Goal: Information Seeking & Learning: Learn about a topic

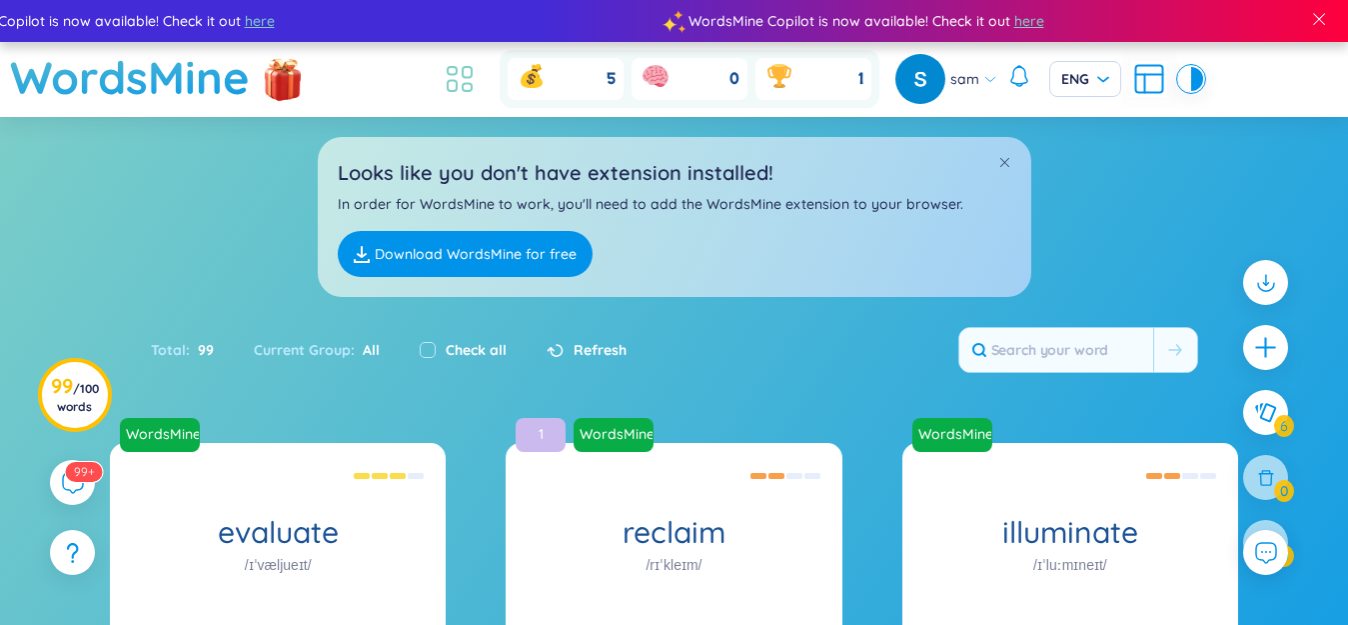
click at [460, 80] on icon at bounding box center [460, 79] width 36 height 36
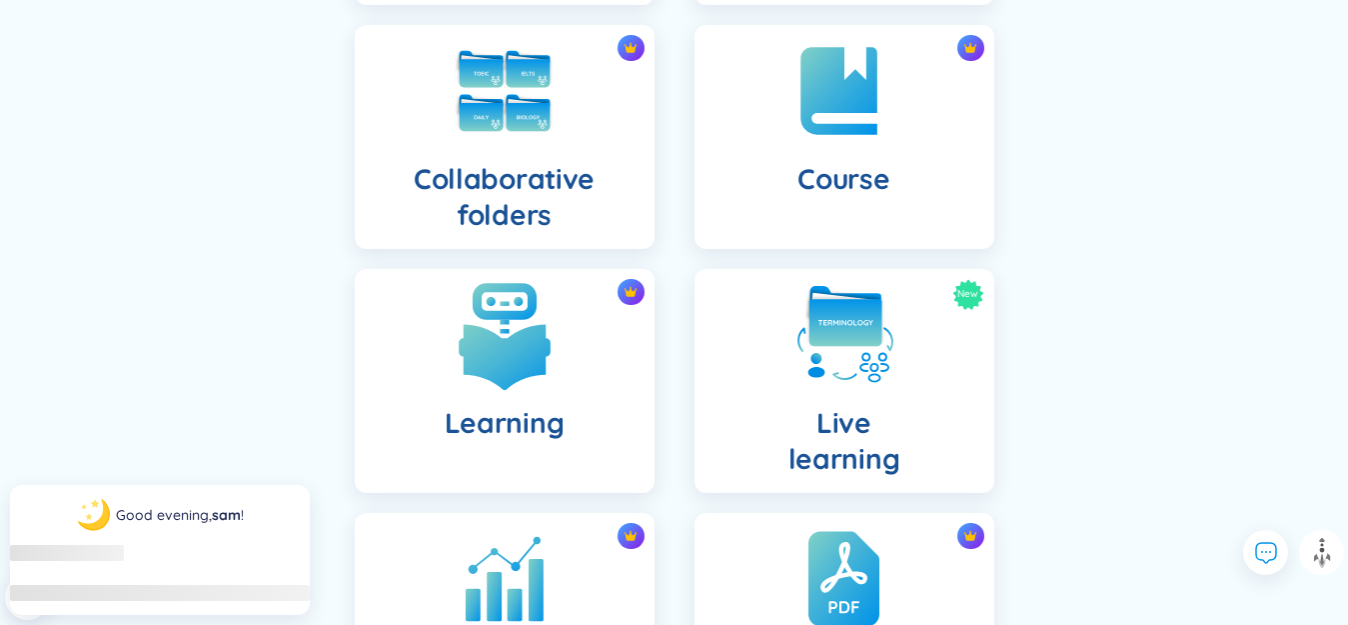
scroll to position [500, 0]
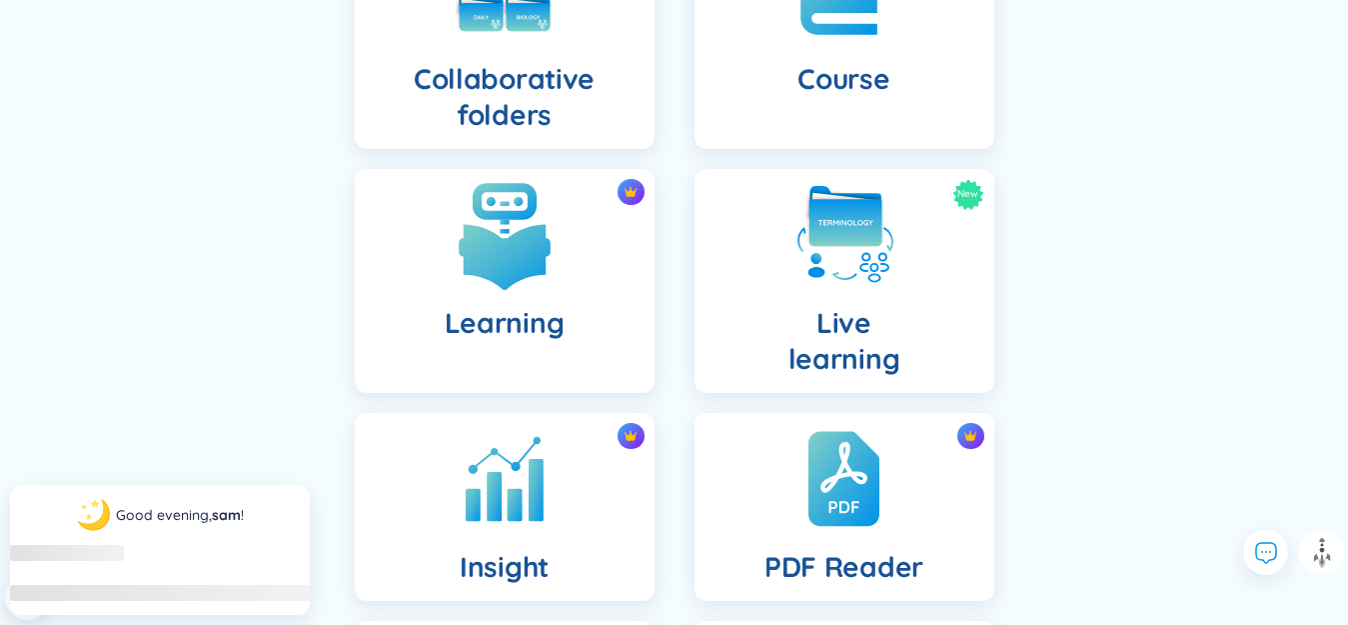
click at [581, 302] on div "Learning" at bounding box center [505, 281] width 300 height 224
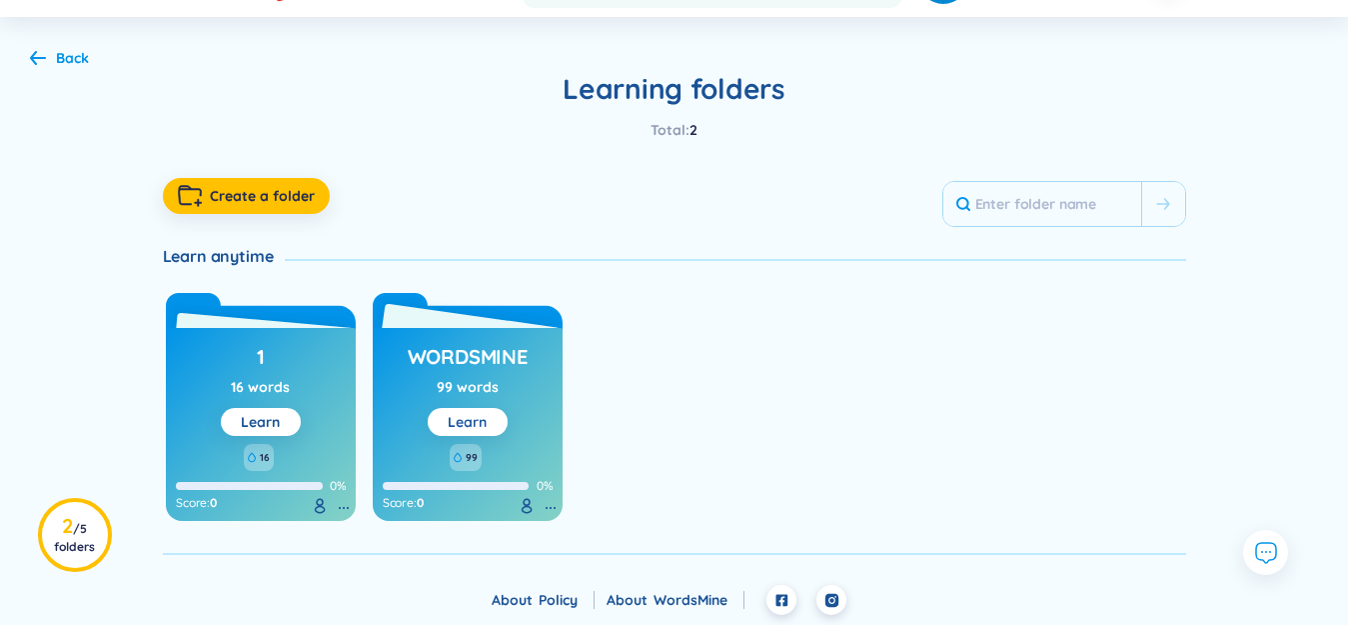
scroll to position [100, 0]
click at [484, 421] on link "Learn" at bounding box center [467, 422] width 39 height 18
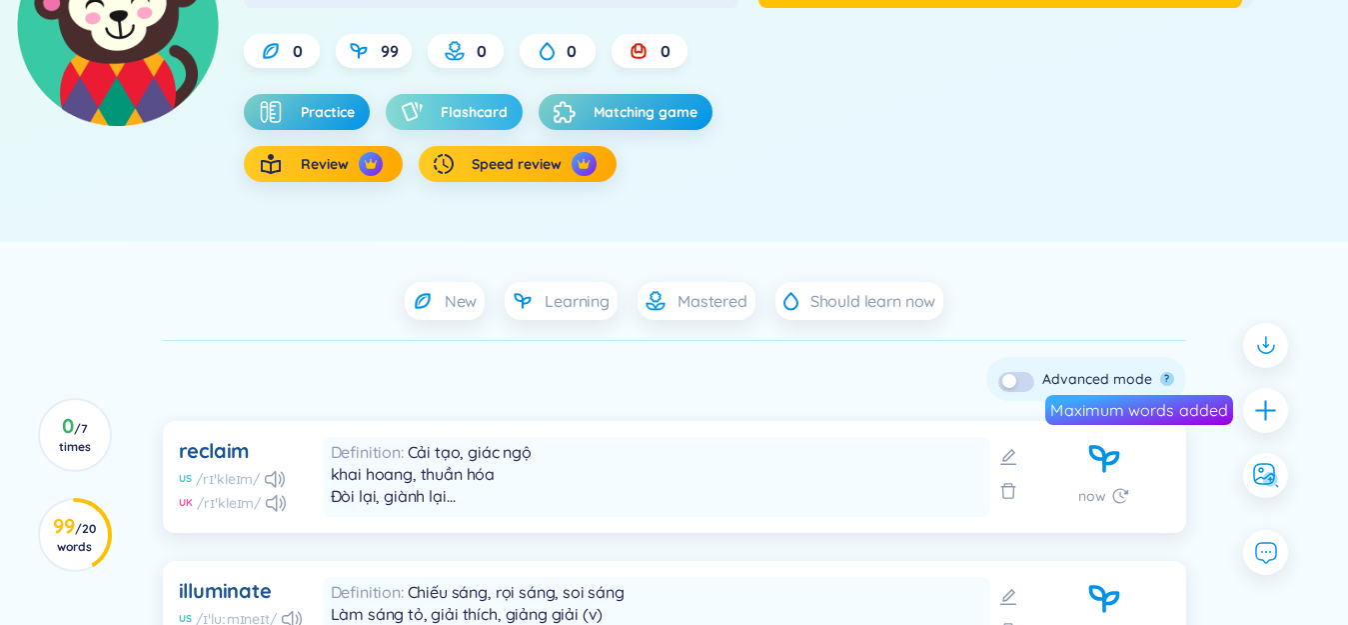
scroll to position [311, 0]
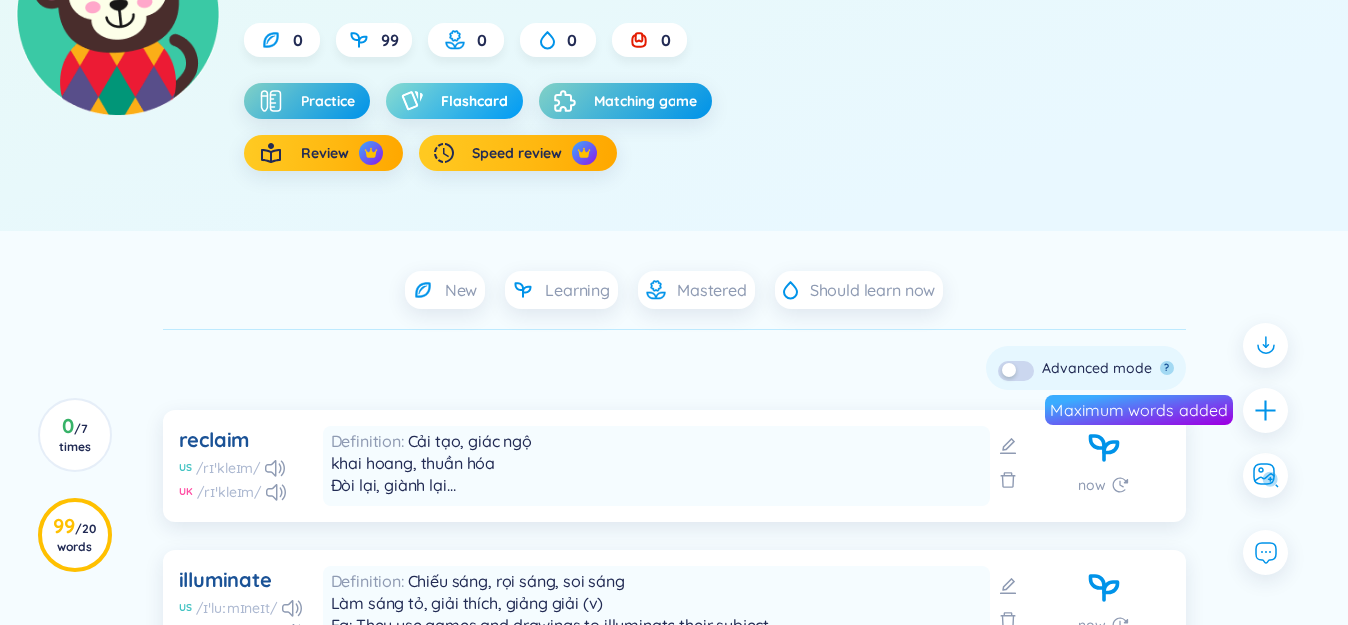
click at [452, 105] on span "Flashcard" at bounding box center [474, 101] width 67 height 20
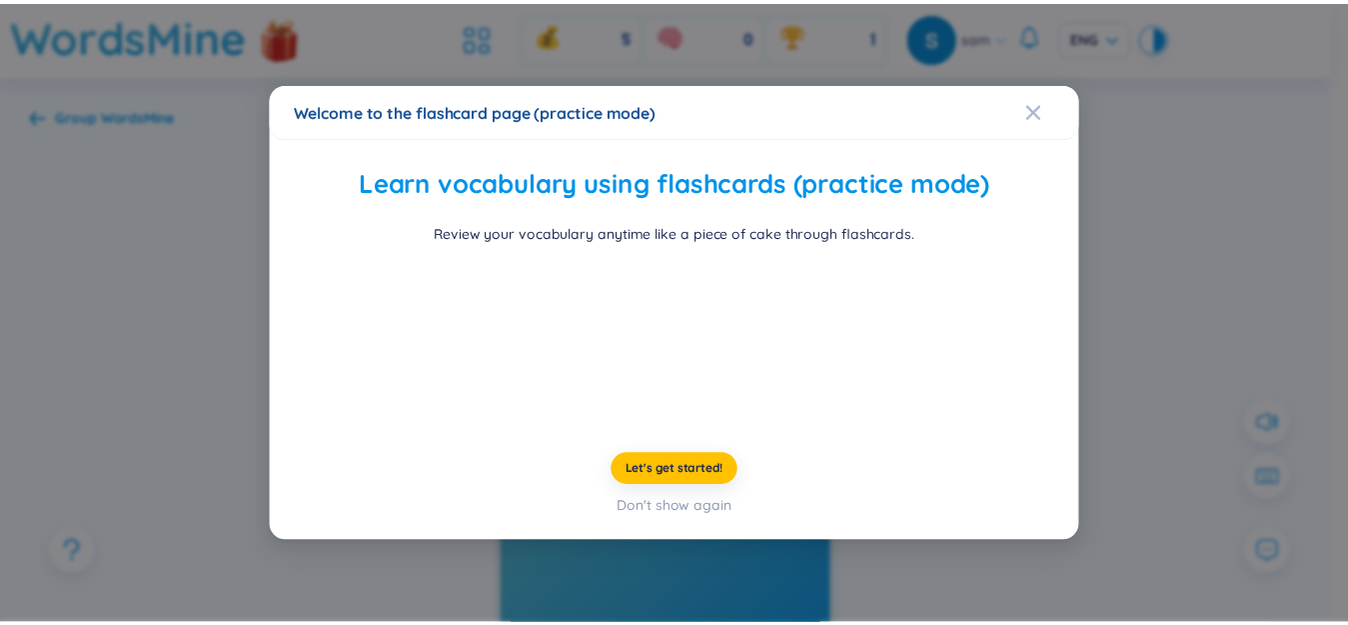
scroll to position [92, 0]
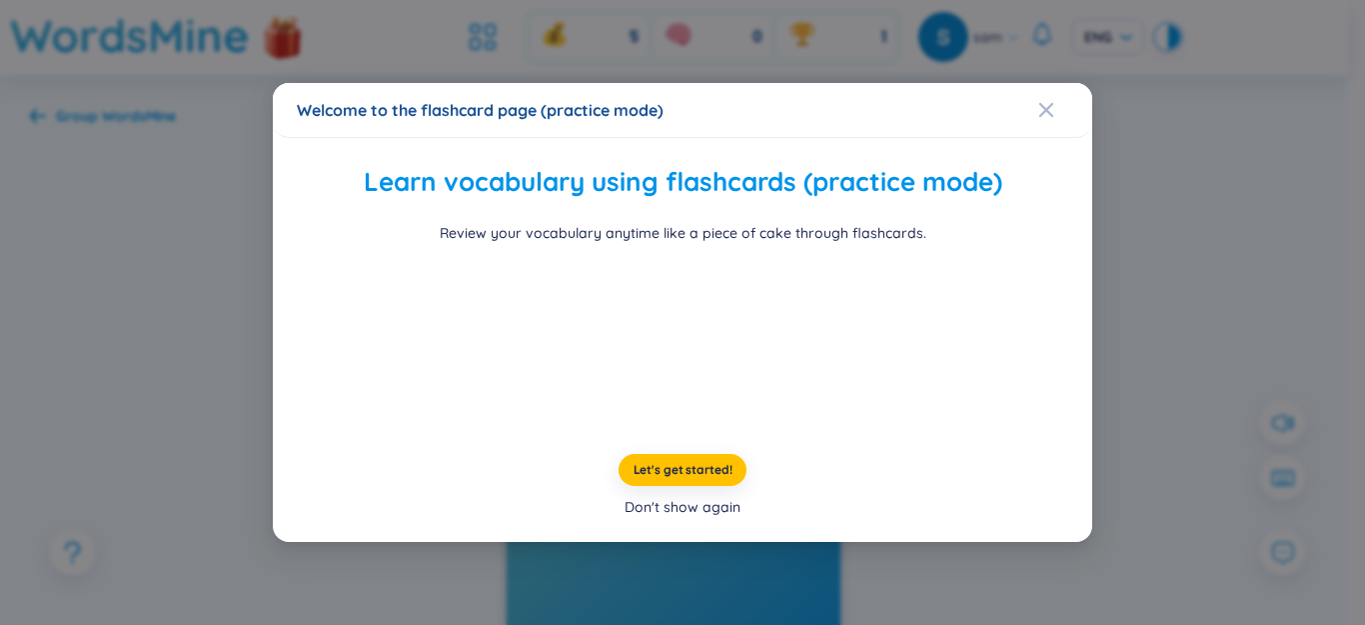
click at [701, 518] on div "Don't show again" at bounding box center [683, 507] width 116 height 22
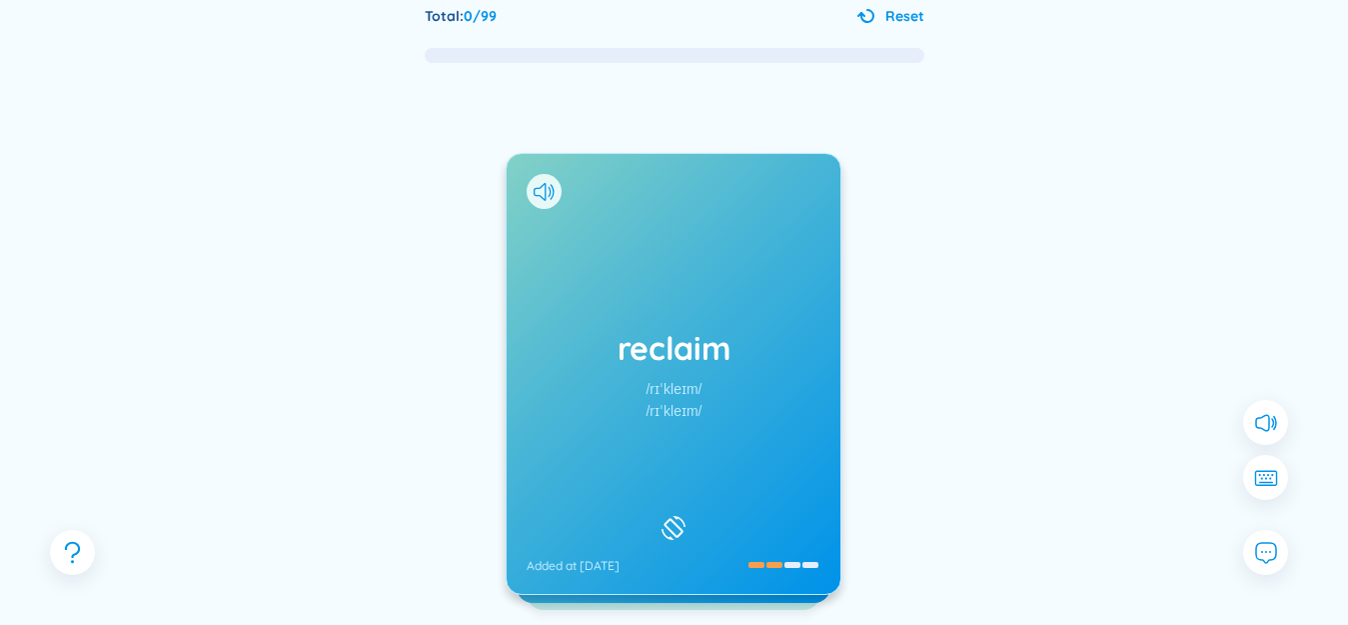
scroll to position [200, 0]
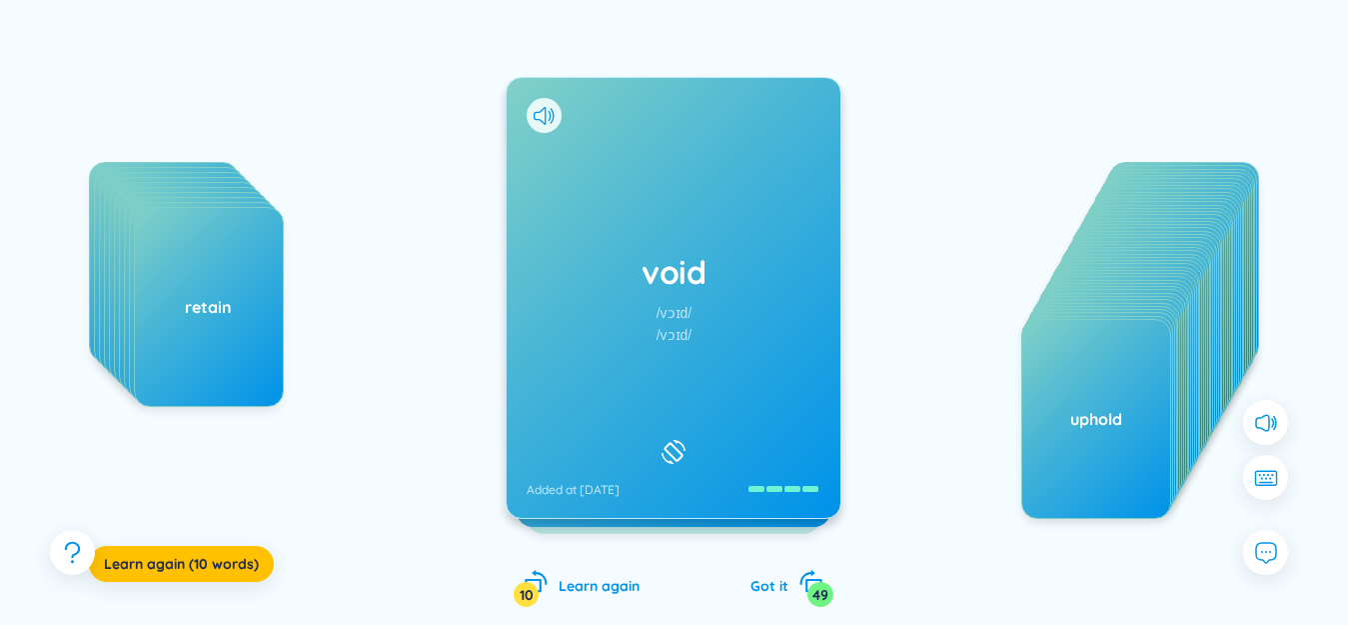
click at [711, 413] on div "void /vɔɪd/ /vɔɪd/ Added at [DATE]" at bounding box center [674, 298] width 334 height 440
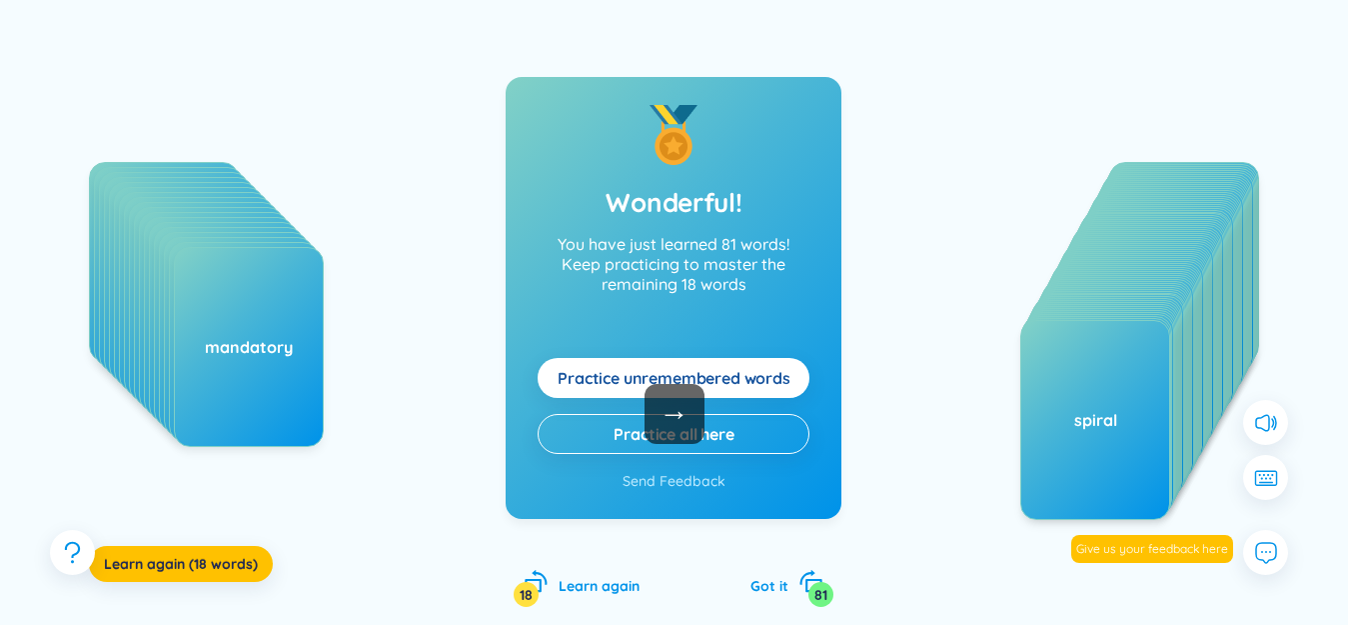
click at [640, 374] on span "Practice unremembered words" at bounding box center [674, 378] width 233 height 22
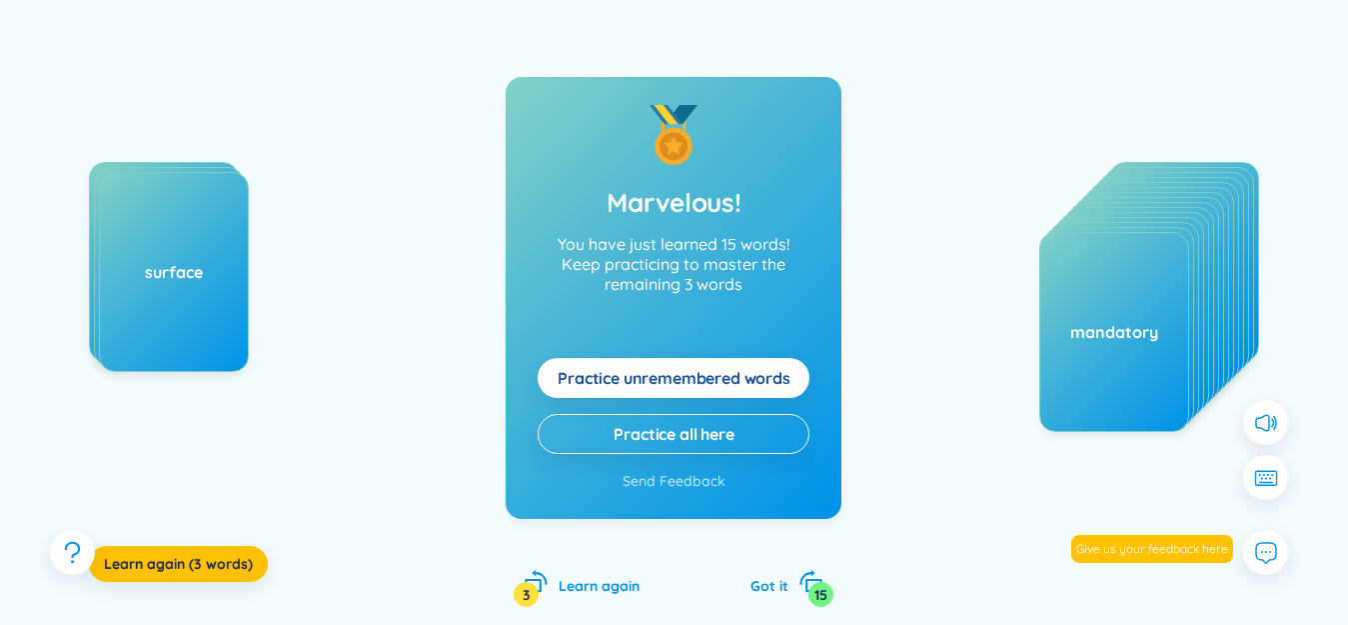
click at [640, 374] on span "Practice unremembered words" at bounding box center [674, 378] width 233 height 22
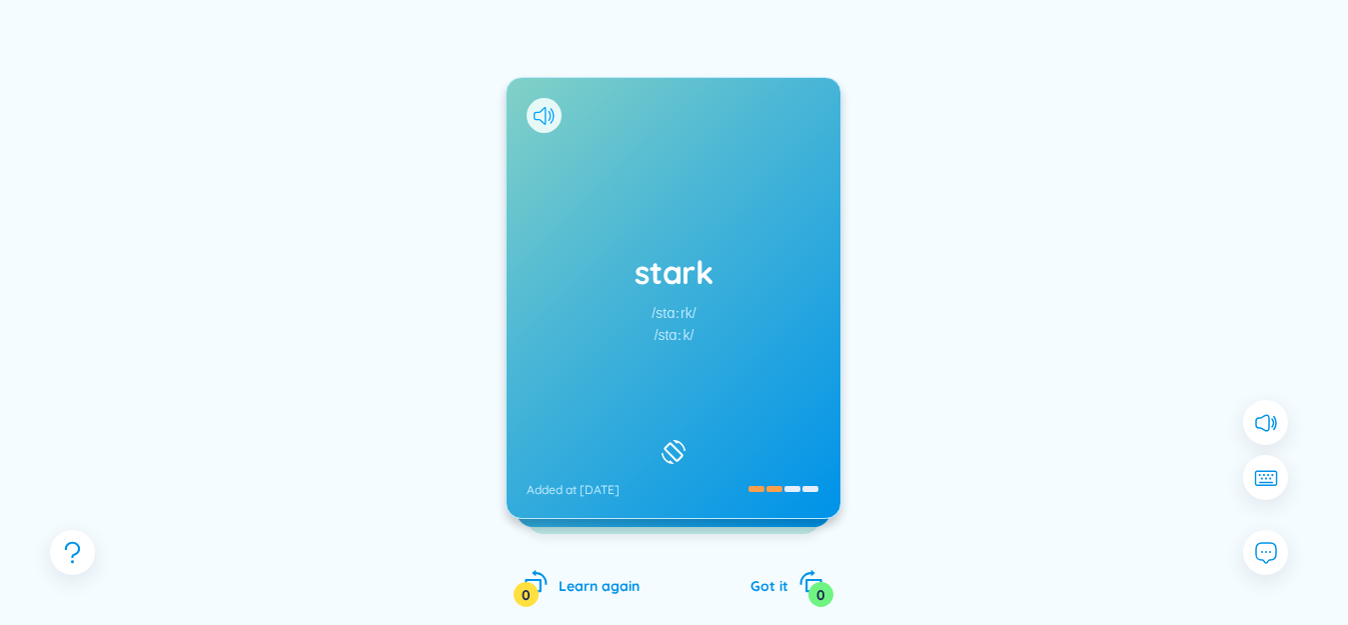
click at [542, 115] on icon at bounding box center [544, 116] width 21 height 18
click at [562, 166] on div "stark /stɑːrk/ /stɑːk/ Added at [DATE]" at bounding box center [674, 298] width 334 height 440
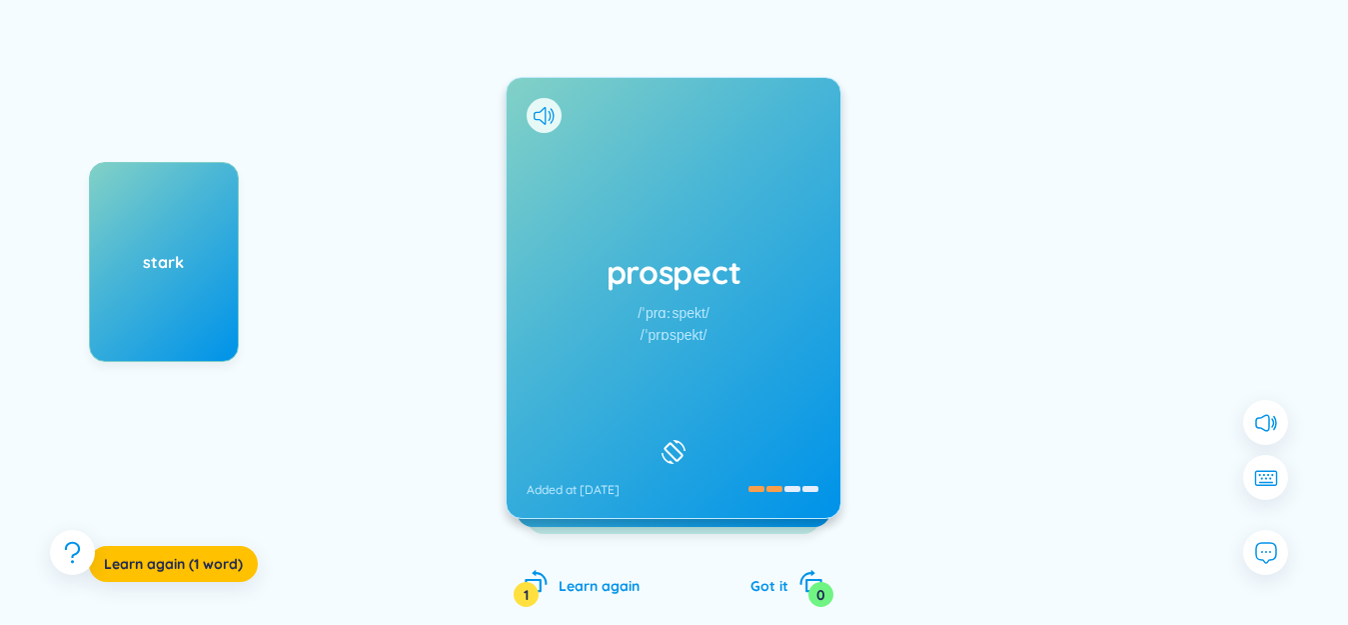
click at [534, 116] on div "prospect /ˈprɑːspekt/ /ˈprɒspekt/ Added at [DATE]" at bounding box center [674, 298] width 336 height 442
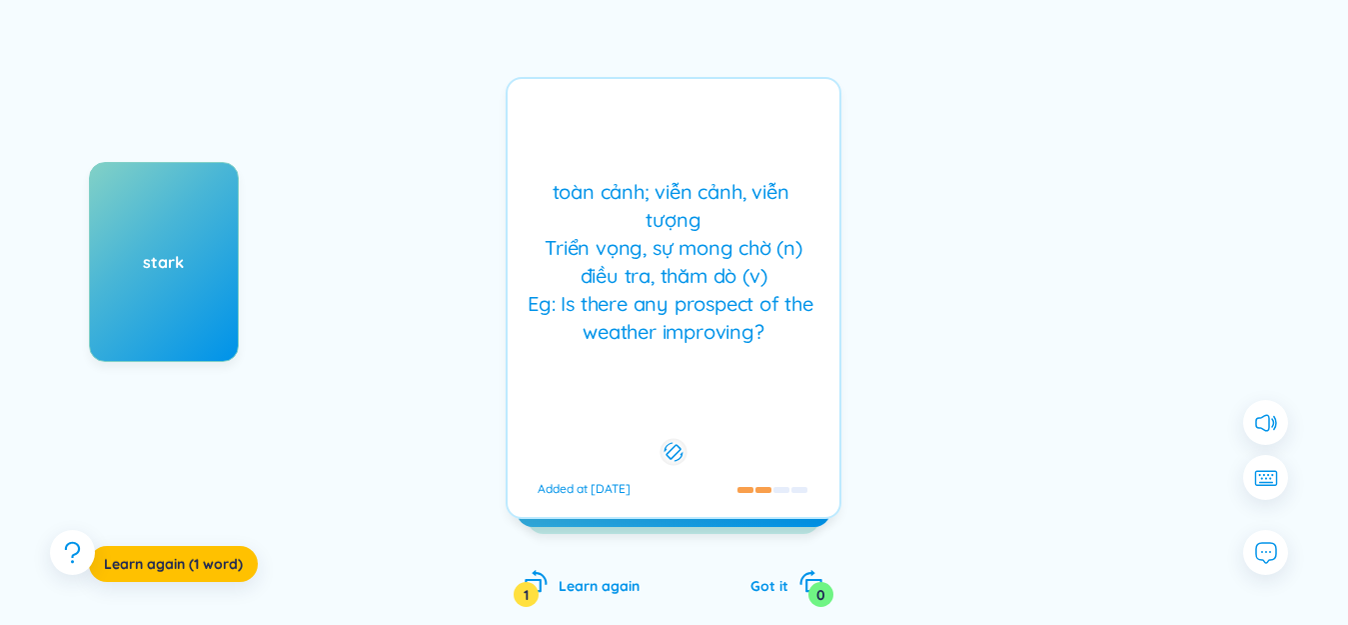
click at [563, 140] on div "toàn cảnh; viễn cảnh, viễn tượng Triển vọng, sự mong chờ (n) điều tra, thăm dò …" at bounding box center [674, 298] width 336 height 442
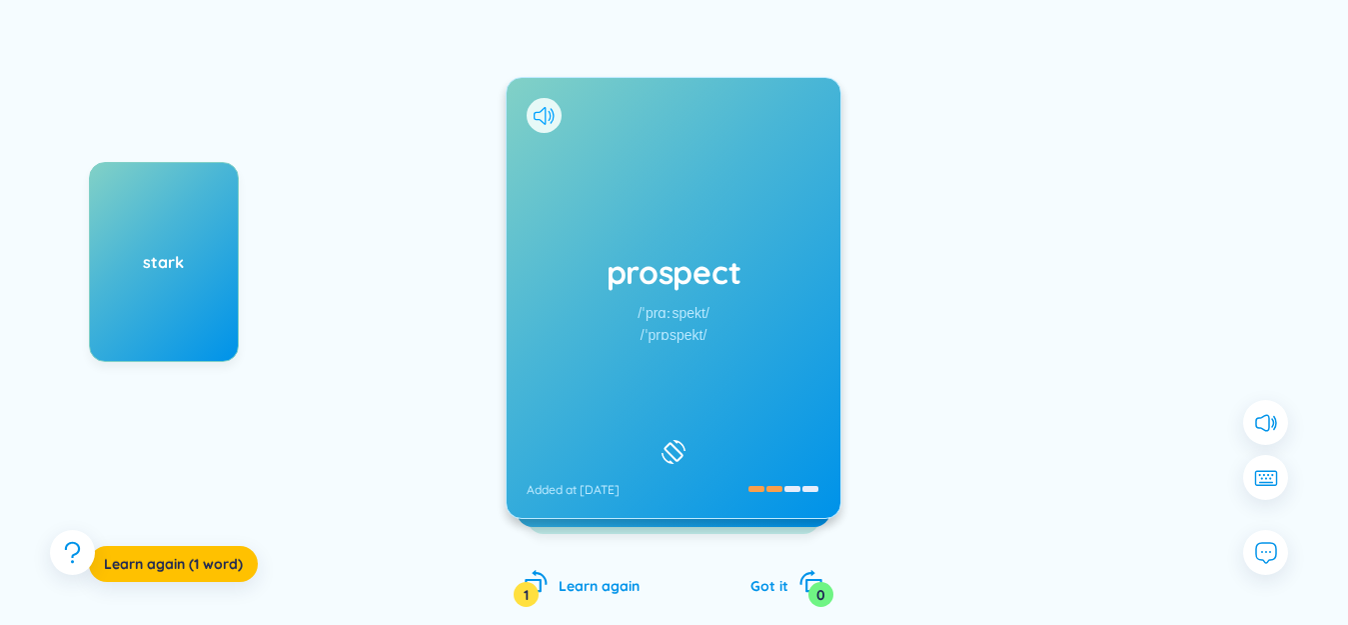
click at [547, 123] on icon at bounding box center [544, 116] width 21 height 18
click at [580, 161] on div "prospect /ˈprɑːspekt/ /ˈprɒspekt/ Added at [DATE]" at bounding box center [674, 298] width 334 height 440
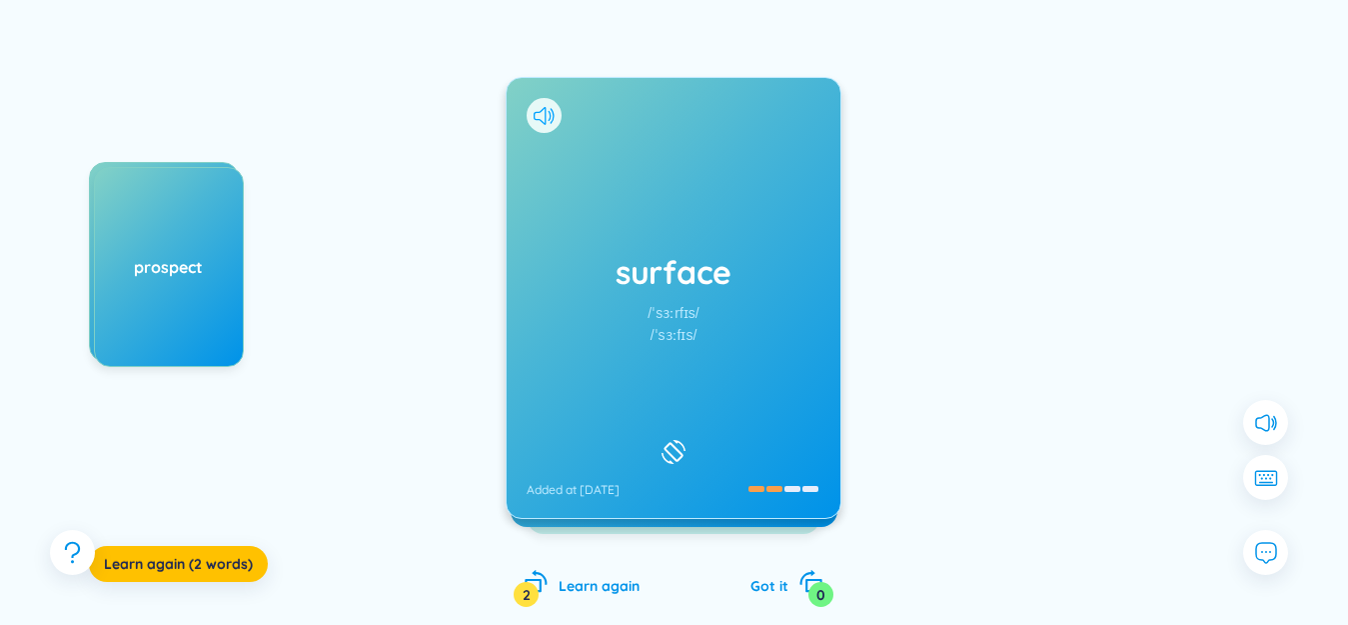
click at [545, 110] on icon at bounding box center [544, 116] width 21 height 18
click at [563, 139] on div "surface /ˈsɜːrfɪs/ /ˈsɜːfɪs/ Added at [DATE]" at bounding box center [674, 298] width 334 height 440
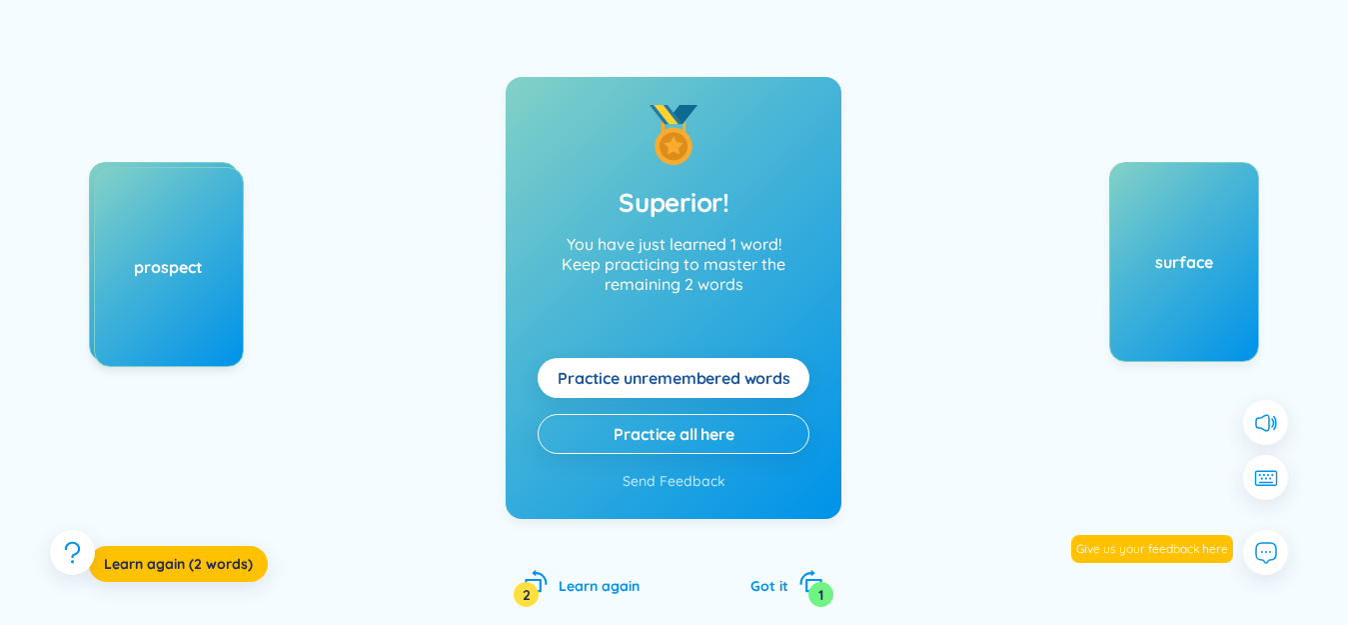
click at [699, 375] on span "Practice unremembered words" at bounding box center [674, 378] width 233 height 22
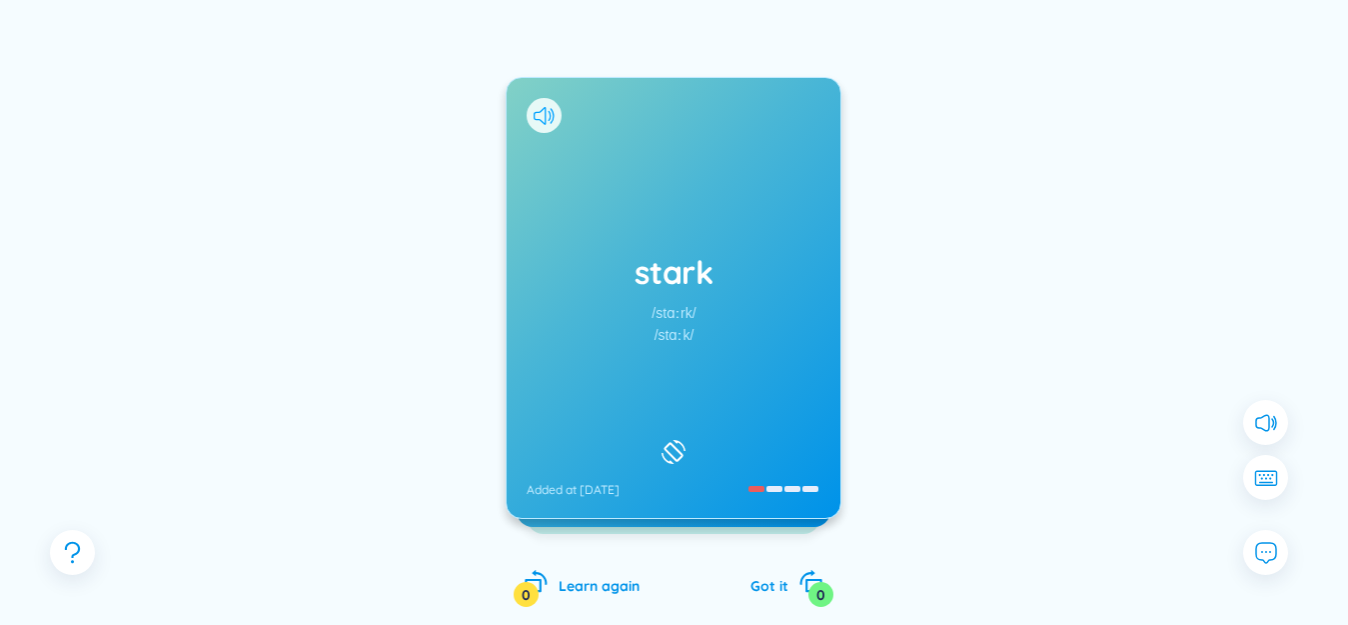
click at [546, 121] on icon at bounding box center [540, 116] width 12 height 18
click at [739, 262] on h1 "stark" at bounding box center [674, 272] width 294 height 44
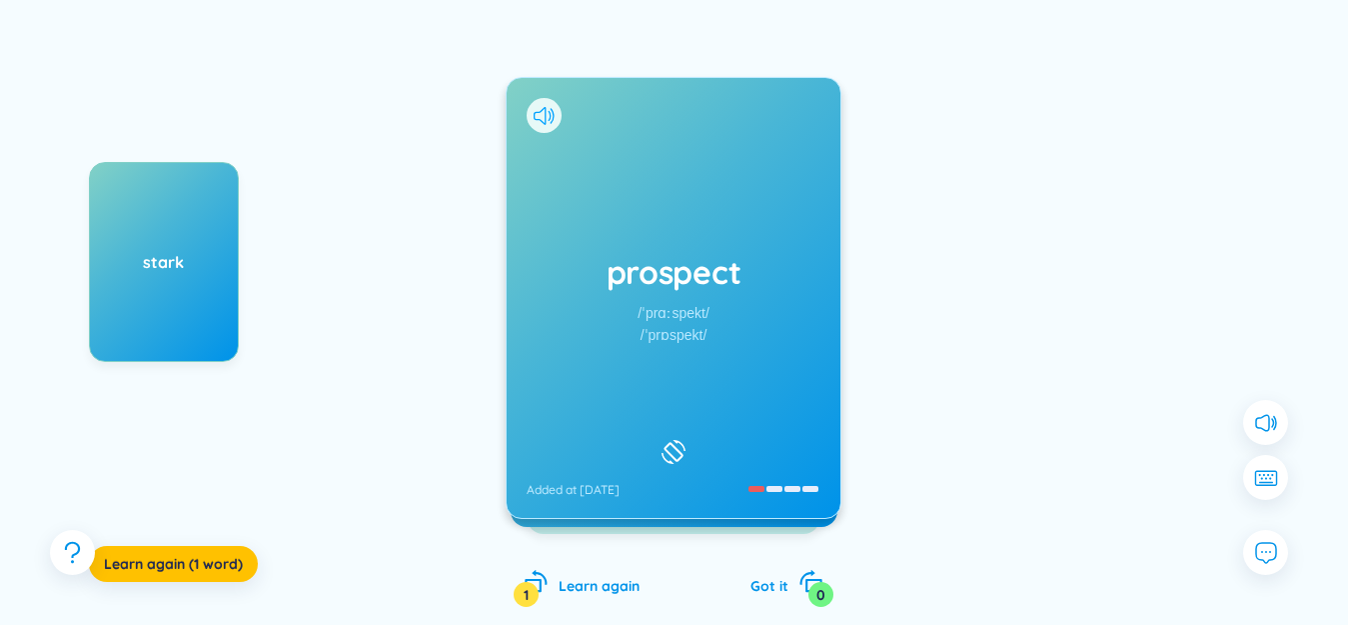
click at [544, 113] on icon at bounding box center [544, 116] width 21 height 18
click at [615, 178] on div "prospect /ˈprɑːspekt/ /ˈprɒspekt/ Added at [DATE]" at bounding box center [674, 298] width 334 height 440
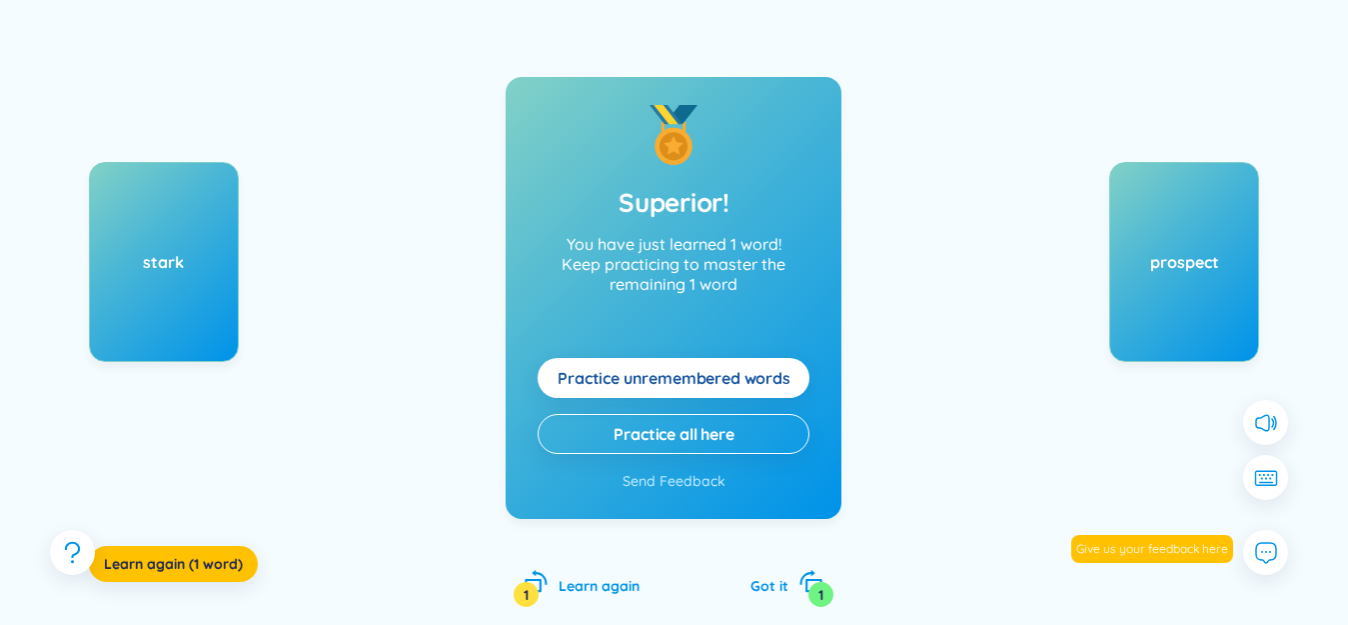
click at [679, 388] on span "Practice unremembered words" at bounding box center [674, 378] width 233 height 22
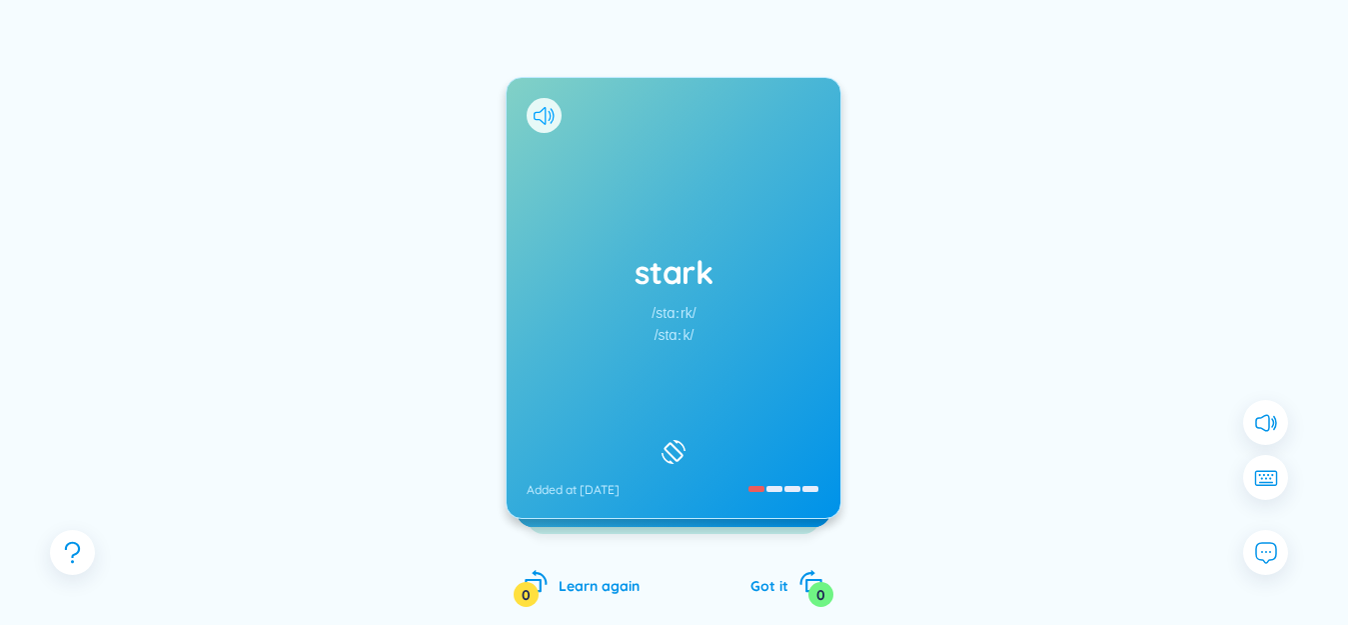
click at [544, 120] on icon at bounding box center [544, 116] width 21 height 18
click at [643, 235] on div "stark /stɑːrk/ /stɑːk/ Added at [DATE]" at bounding box center [674, 298] width 334 height 440
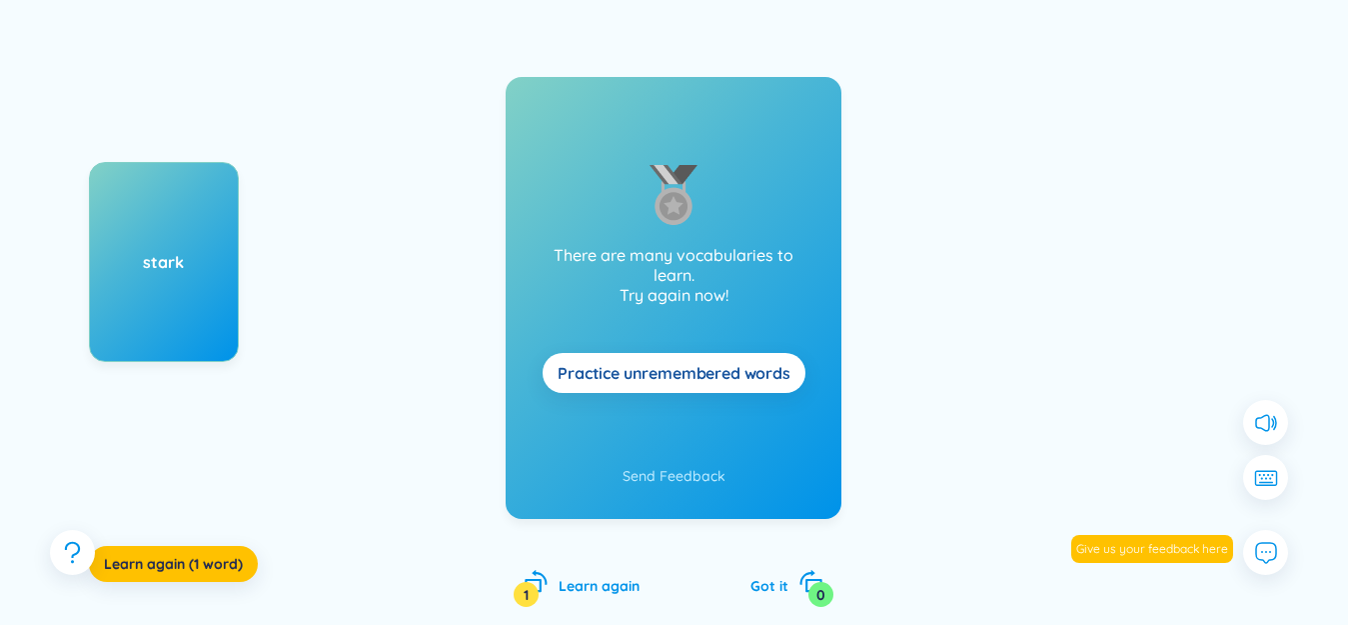
click at [671, 372] on span "Practice unremembered words" at bounding box center [674, 373] width 233 height 22
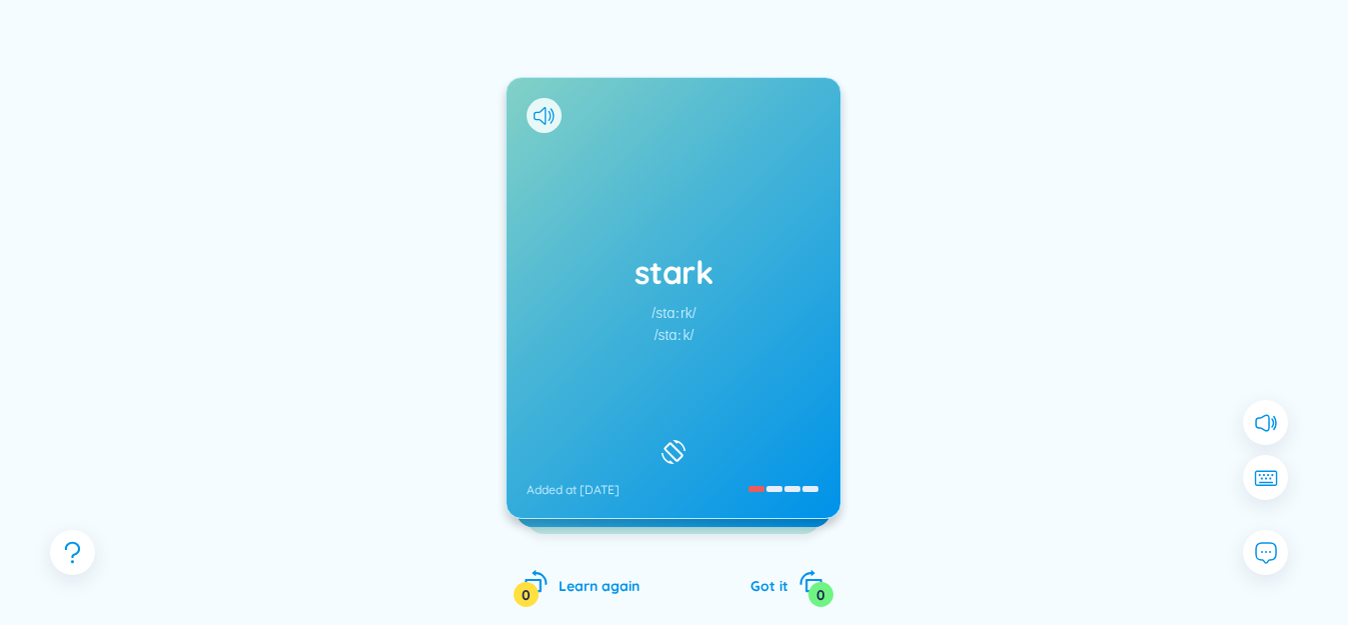
click at [538, 125] on div at bounding box center [544, 115] width 35 height 35
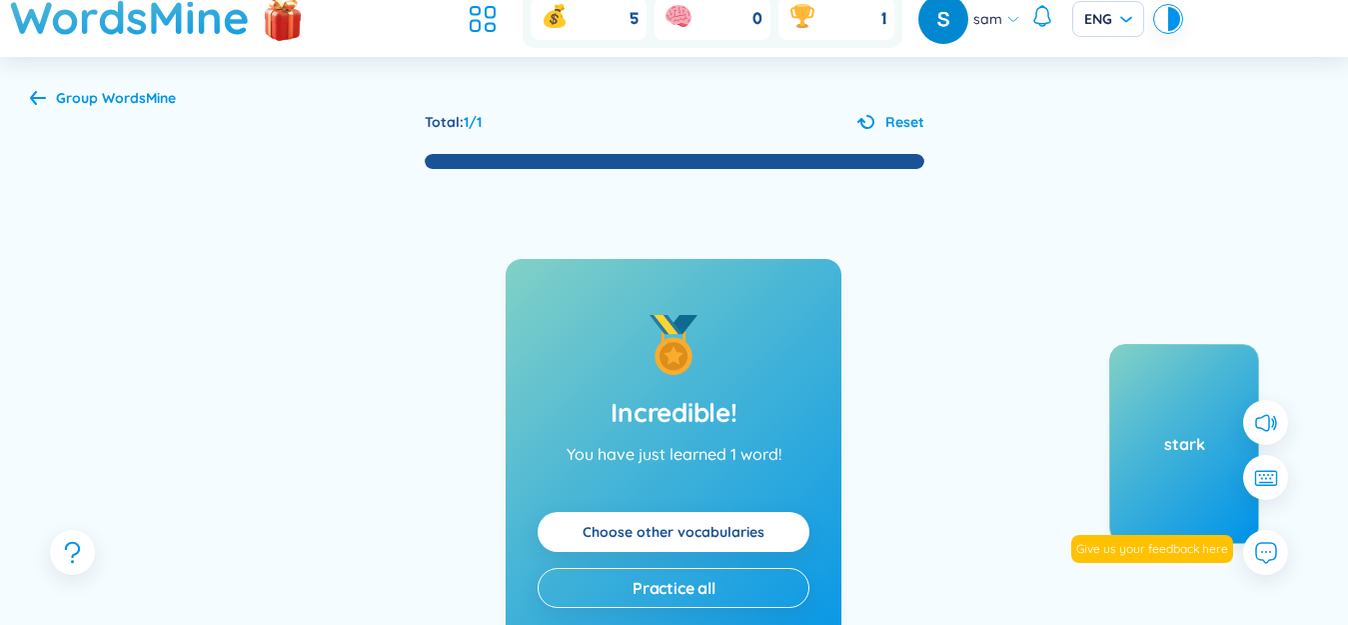
scroll to position [0, 0]
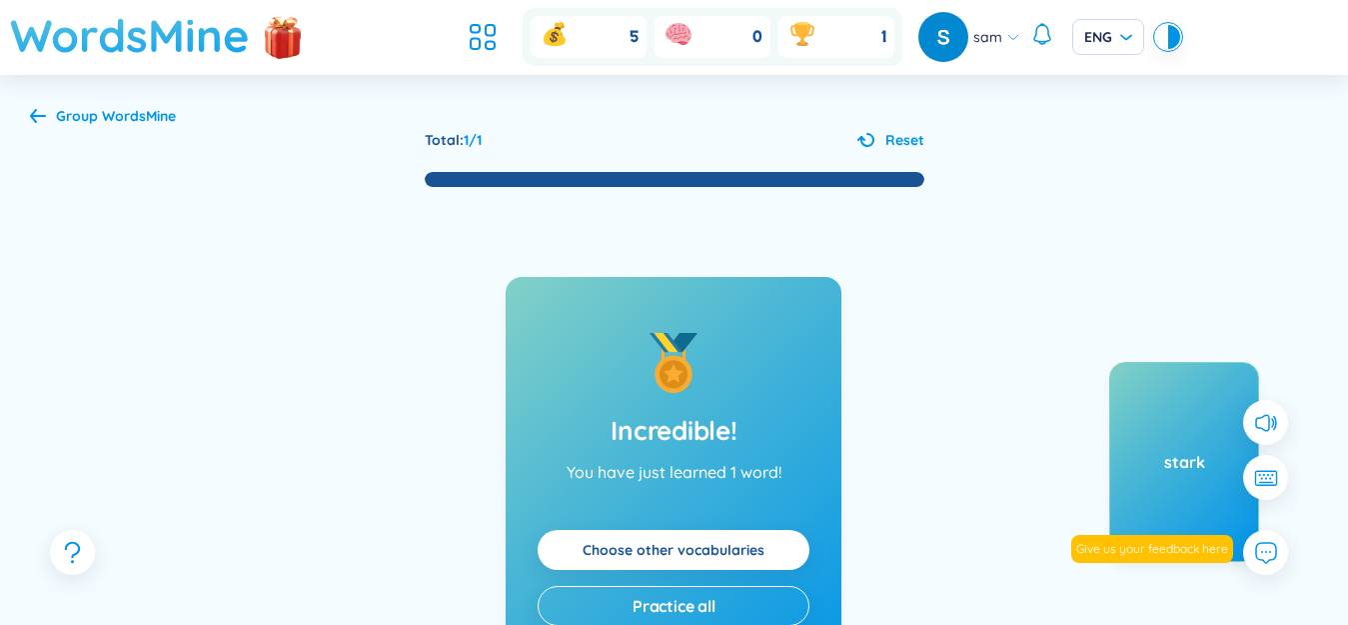
click at [159, 40] on h1 "WordsMine" at bounding box center [130, 35] width 240 height 71
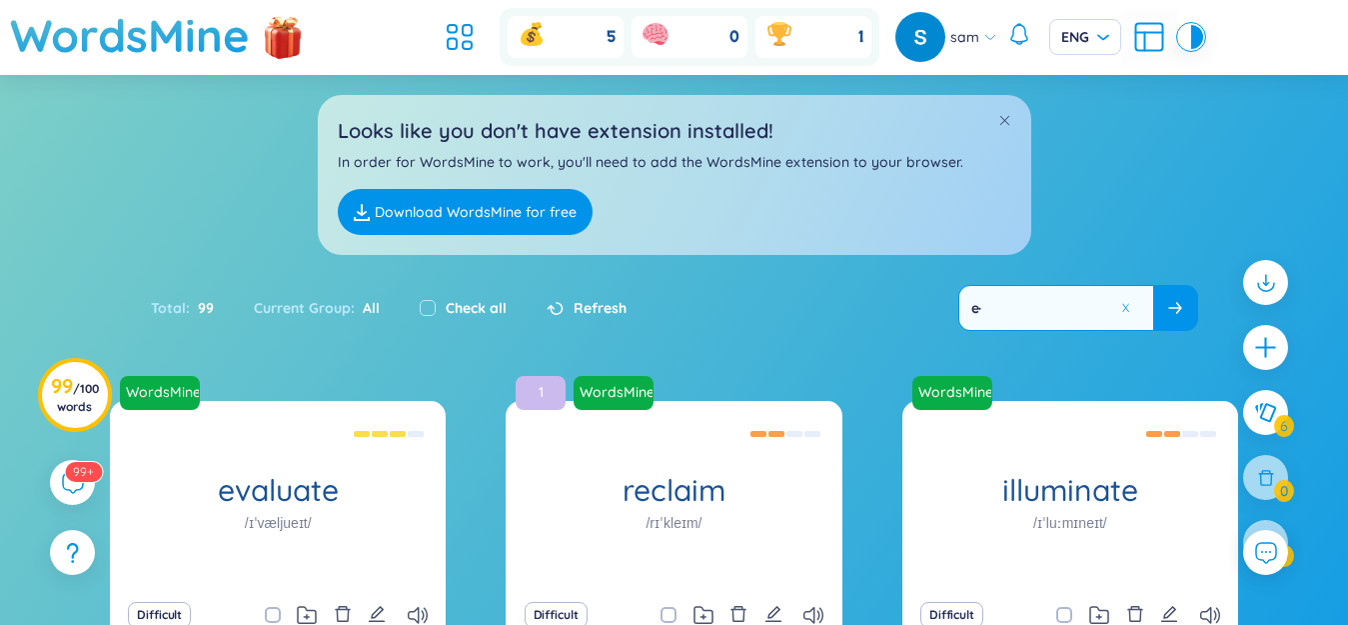
type input "e"
type input "ẽ"
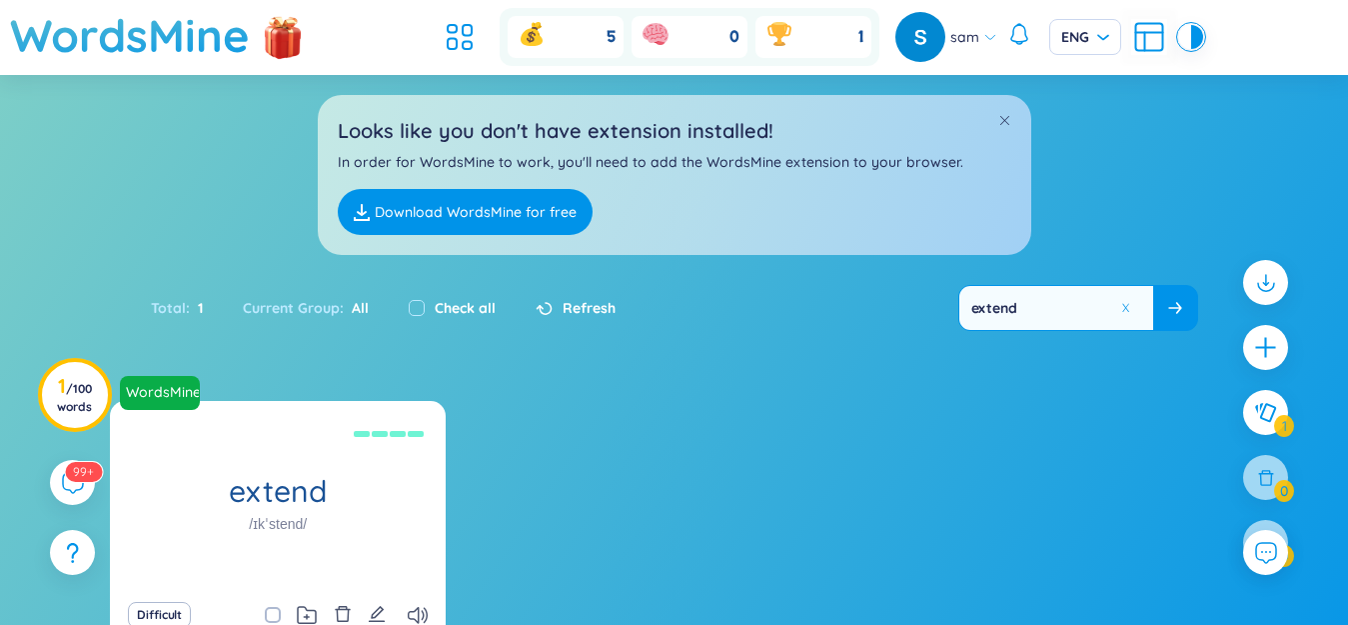
scroll to position [191, 0]
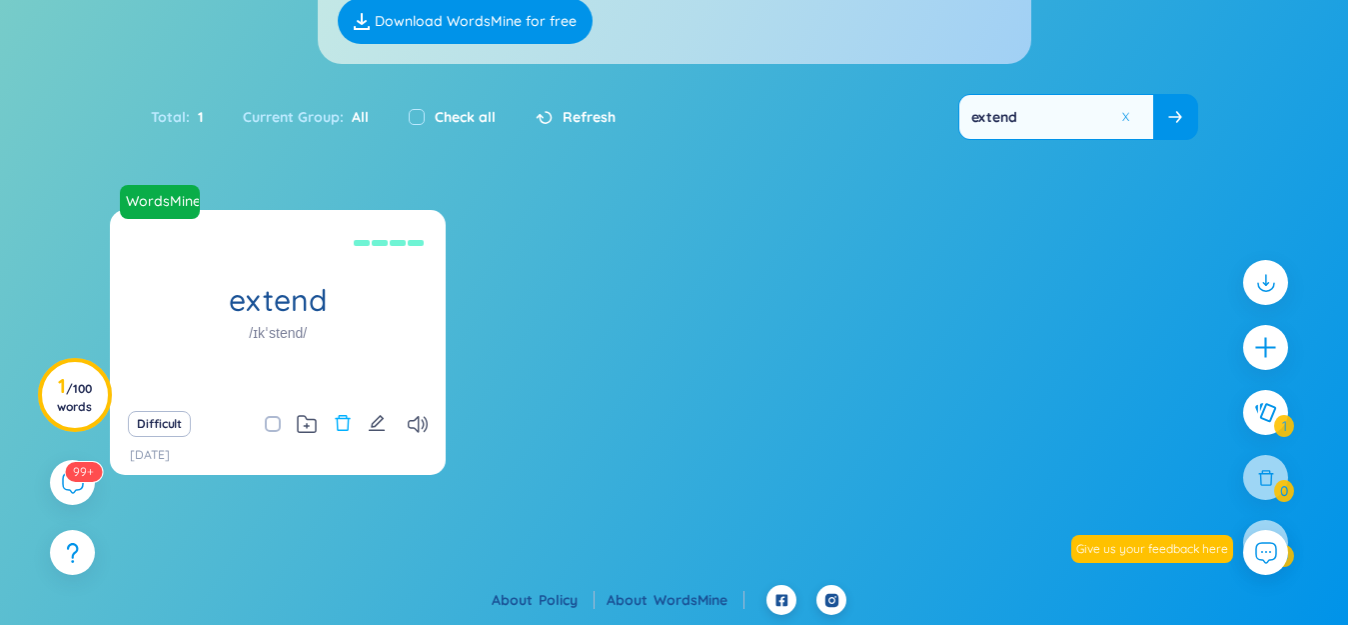
type input "extend"
click at [350, 429] on icon "delete" at bounding box center [343, 423] width 18 height 18
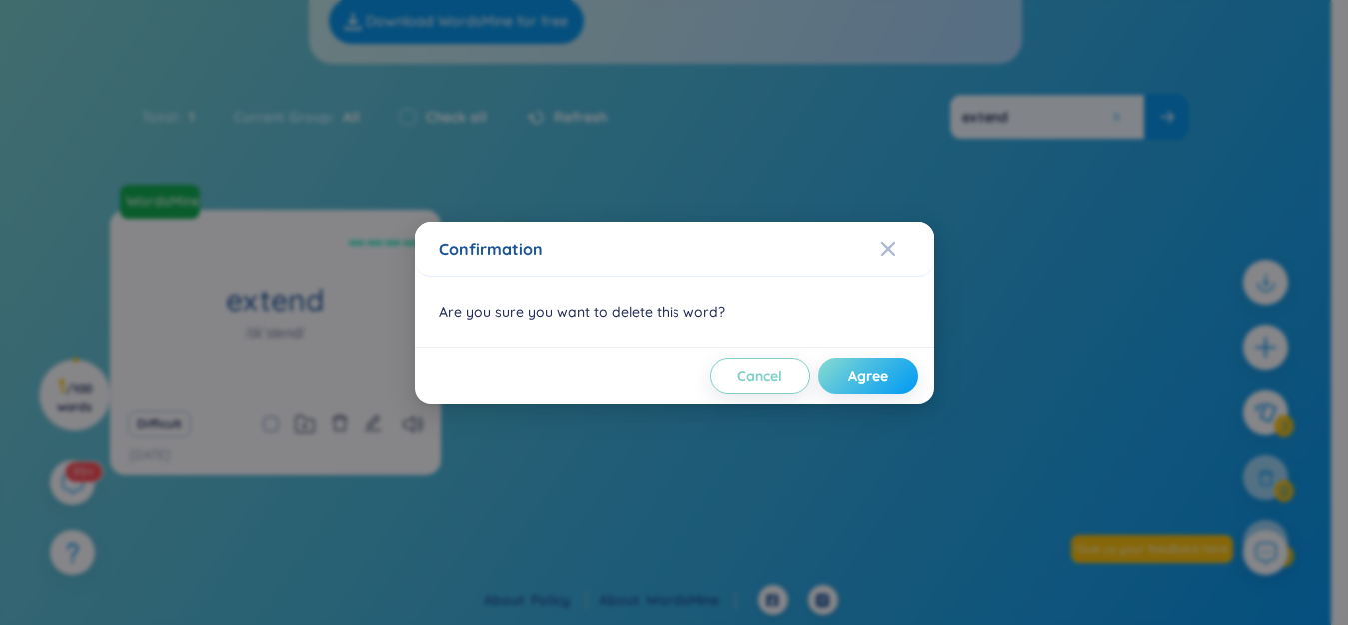
click at [905, 381] on button "Agree" at bounding box center [868, 376] width 100 height 36
